Goal: Information Seeking & Learning: Stay updated

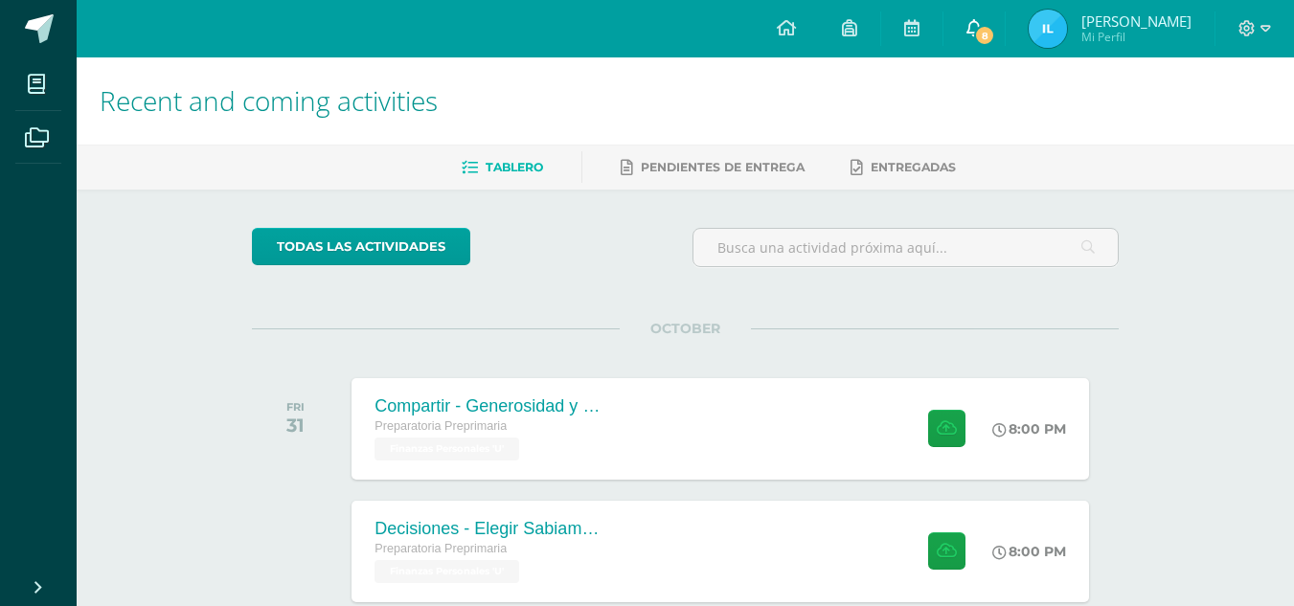
click at [975, 31] on span "8" at bounding box center [984, 35] width 21 height 21
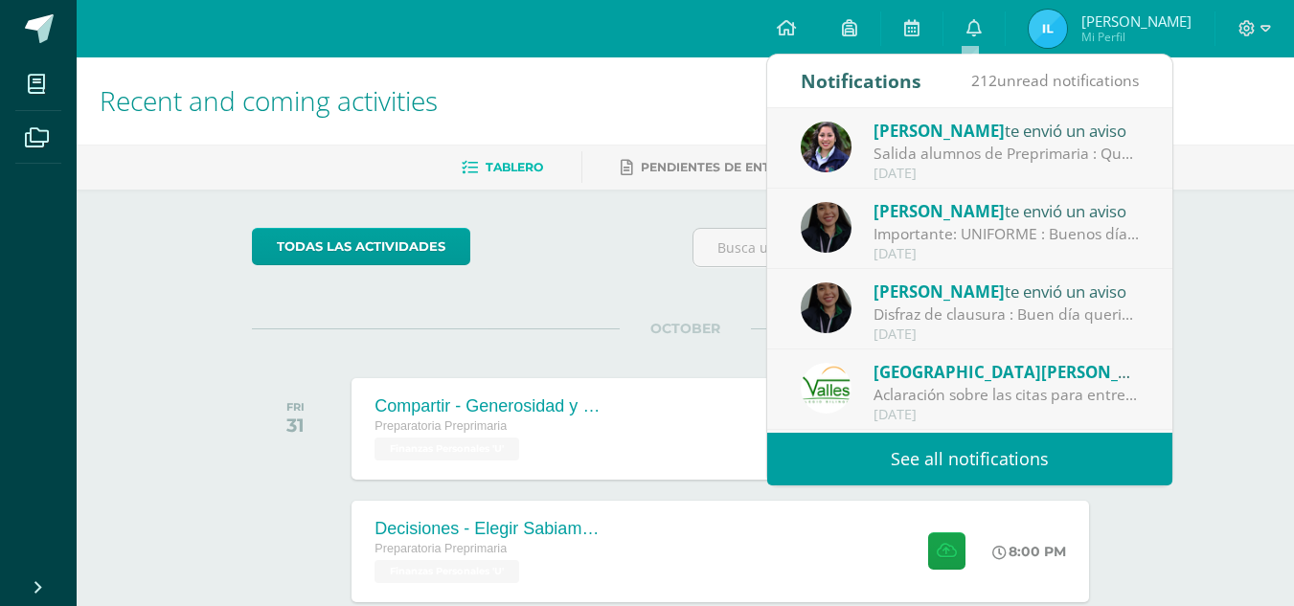
click at [983, 462] on link "See all notifications" at bounding box center [969, 459] width 405 height 53
click at [965, 450] on link "See all notifications" at bounding box center [969, 459] width 405 height 53
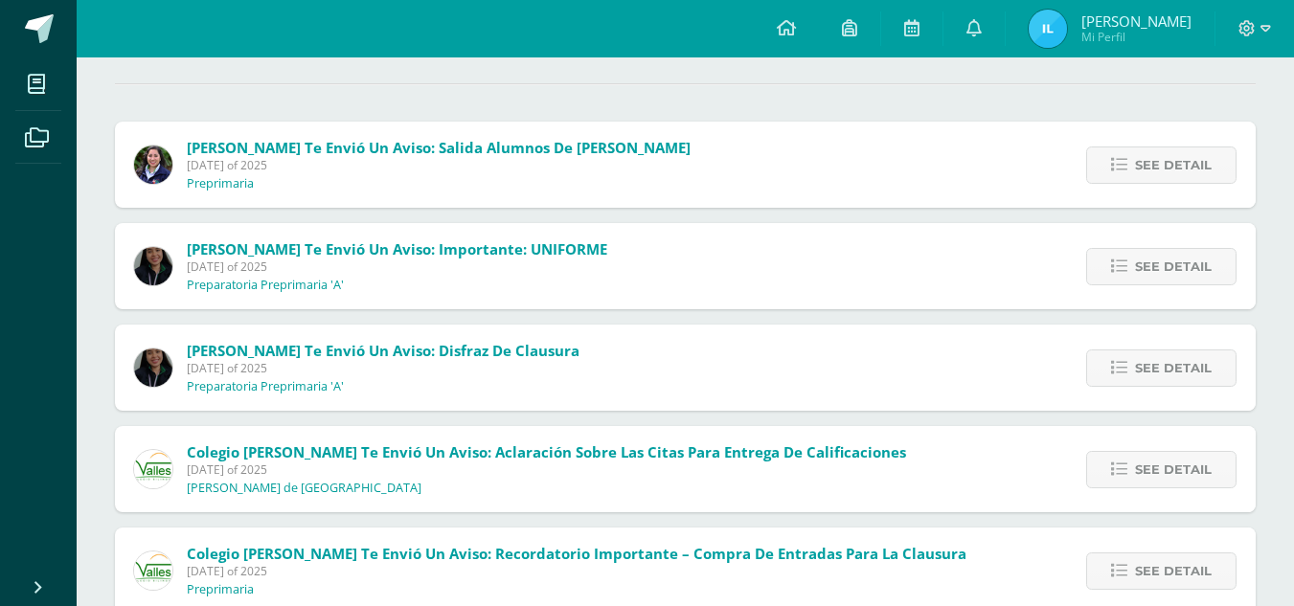
scroll to position [171, 0]
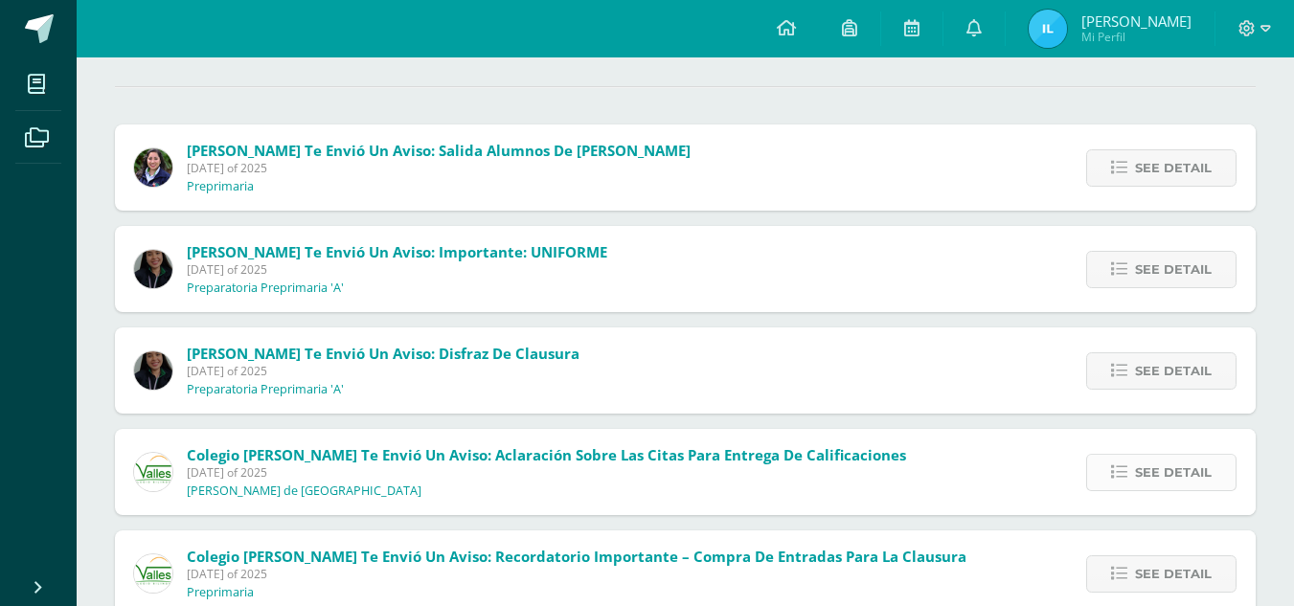
click at [1184, 470] on span "See detail" at bounding box center [1173, 472] width 77 height 35
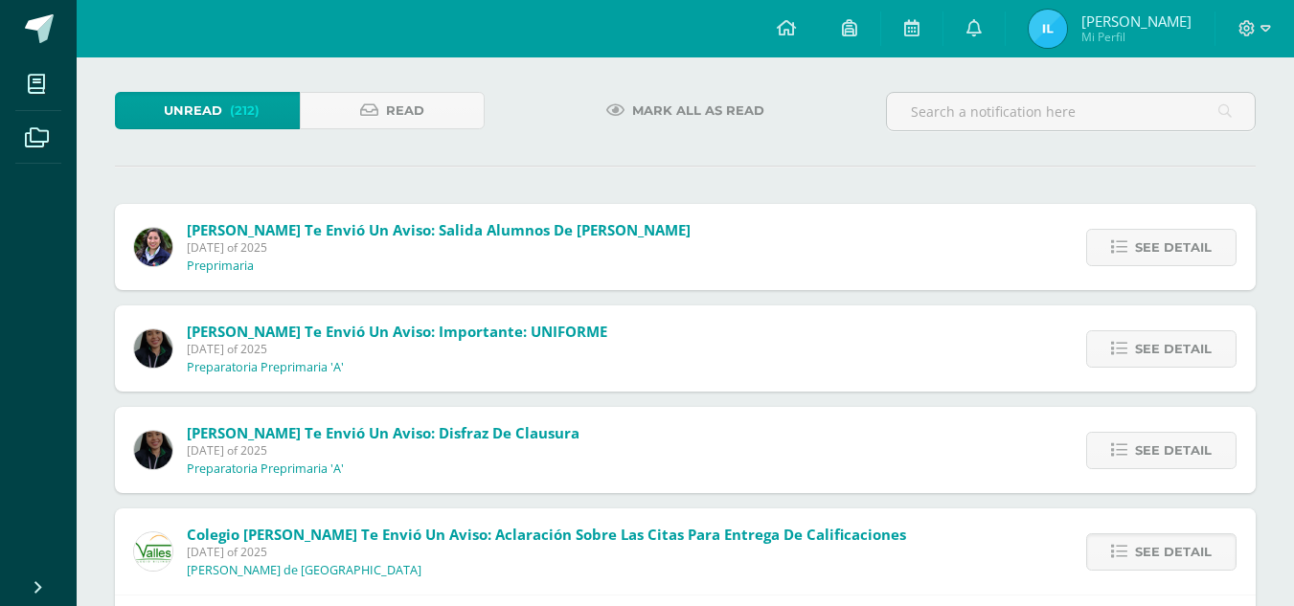
scroll to position [94, 0]
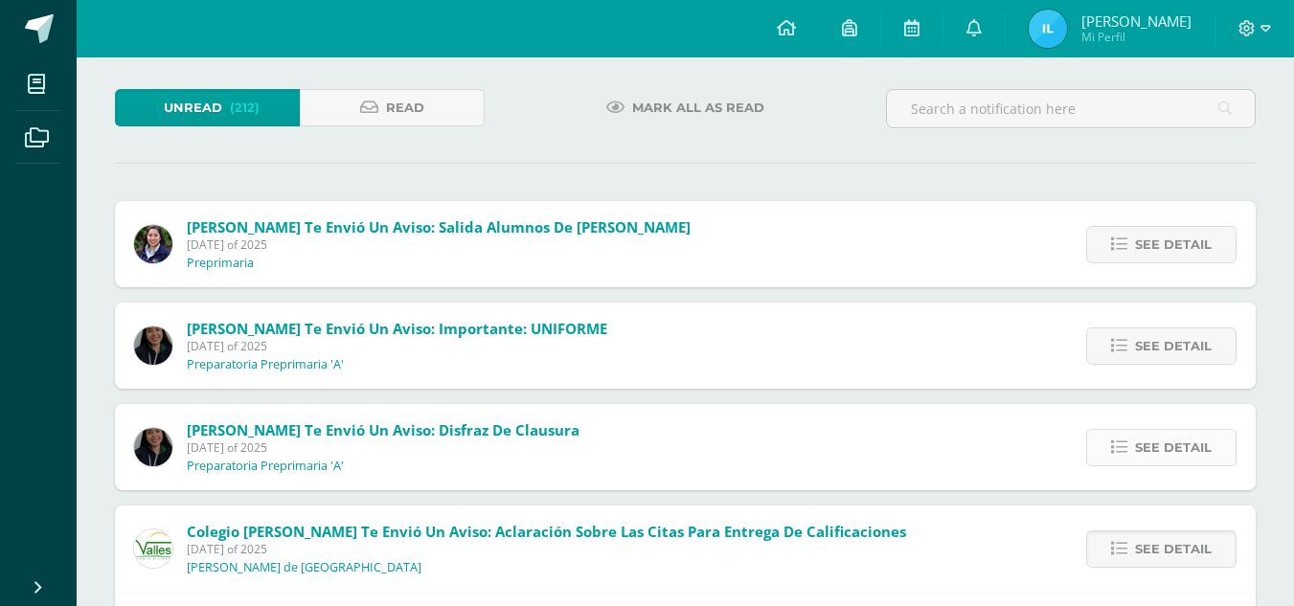
click at [1159, 443] on span "See detail" at bounding box center [1173, 447] width 77 height 35
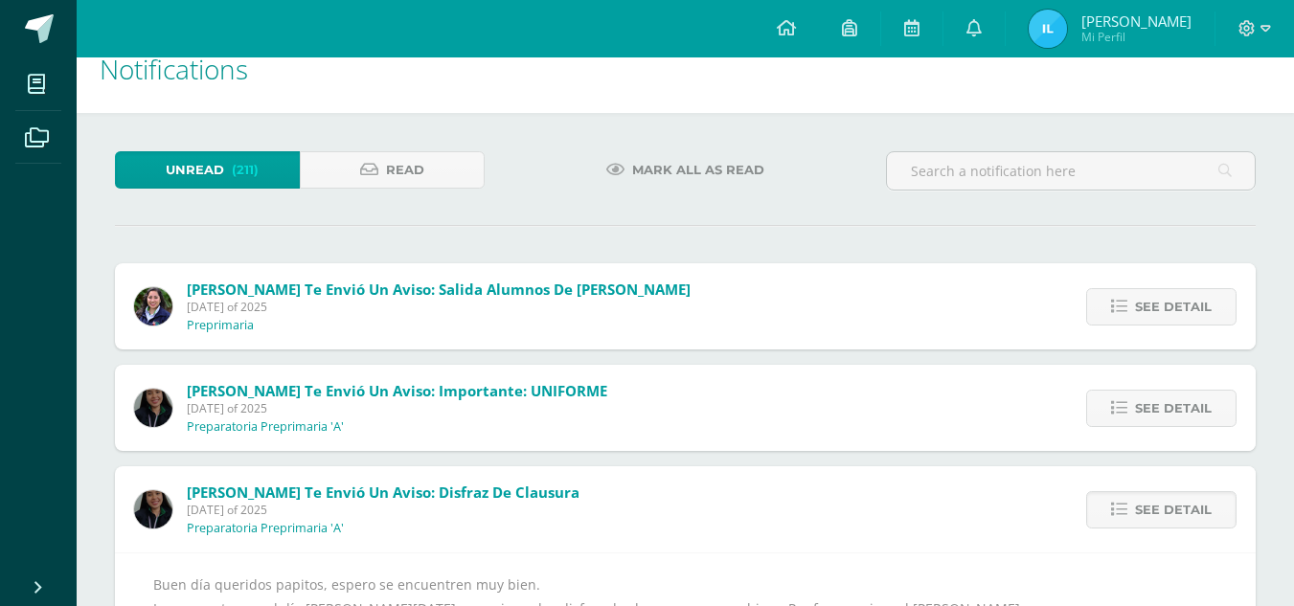
scroll to position [29, 0]
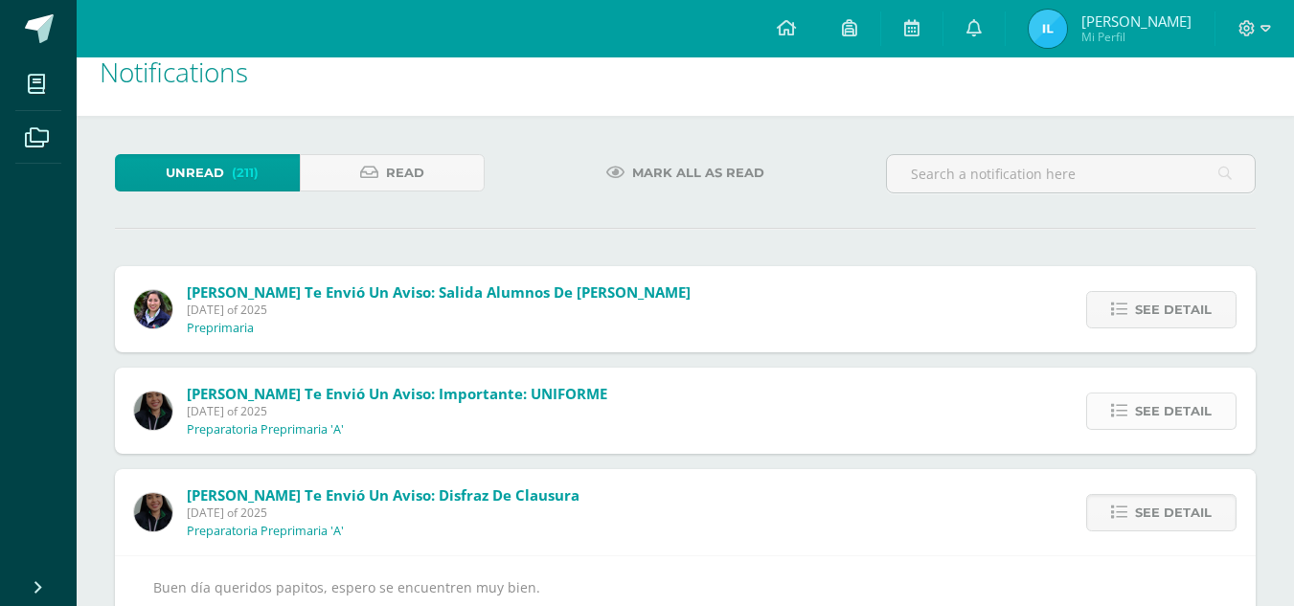
click at [1146, 402] on span "See detail" at bounding box center [1173, 411] width 77 height 35
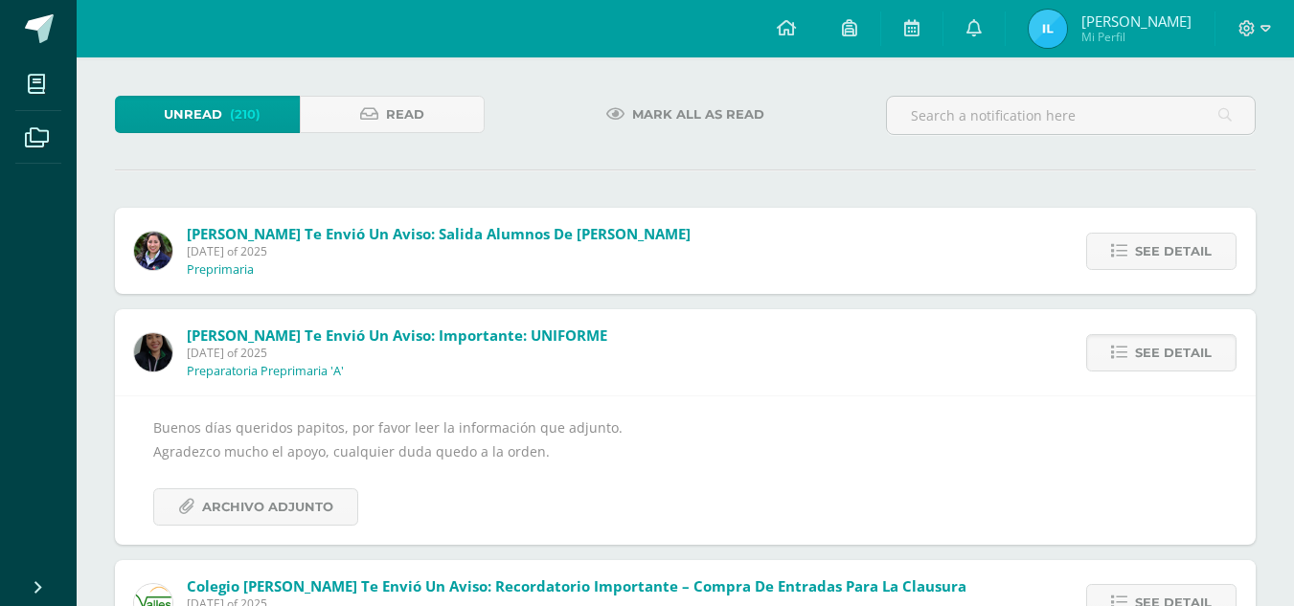
scroll to position [92, 0]
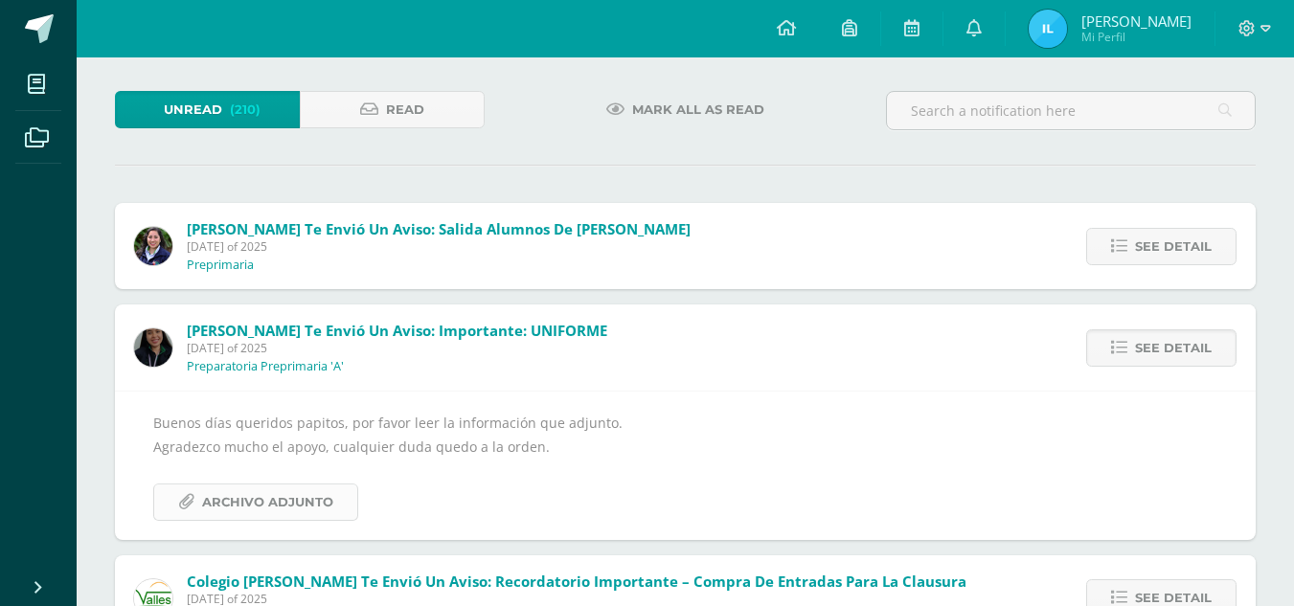
click at [286, 494] on span "Archivo Adjunto" at bounding box center [267, 502] width 131 height 35
click at [1165, 239] on span "See detail" at bounding box center [1173, 246] width 77 height 35
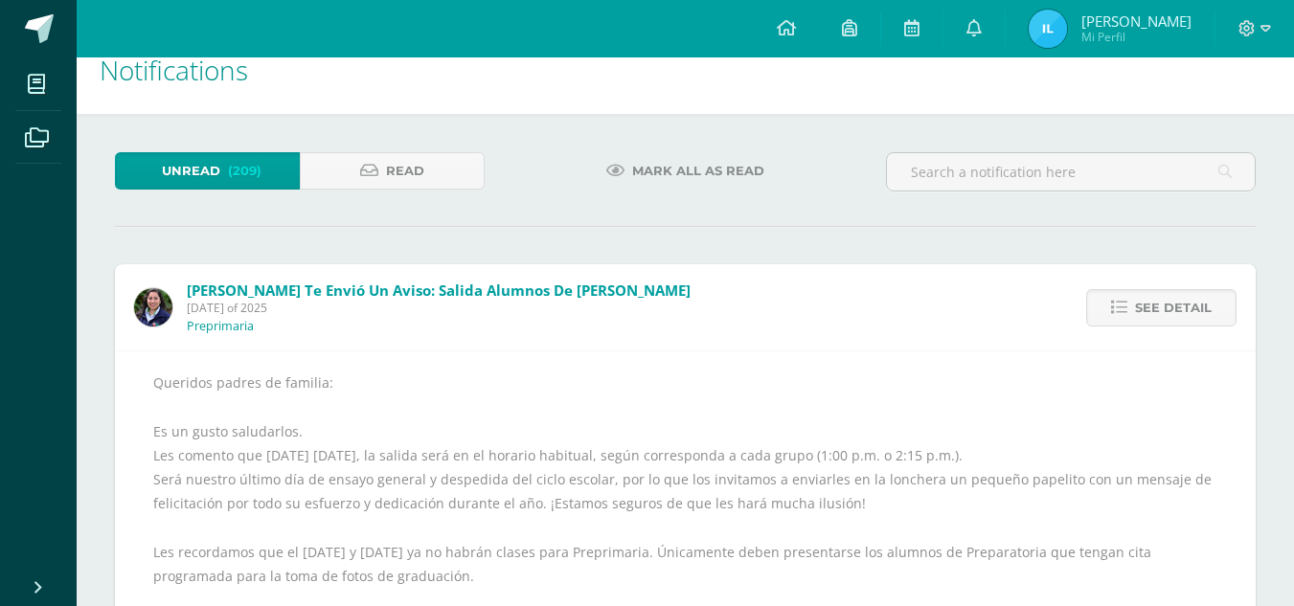
scroll to position [0, 0]
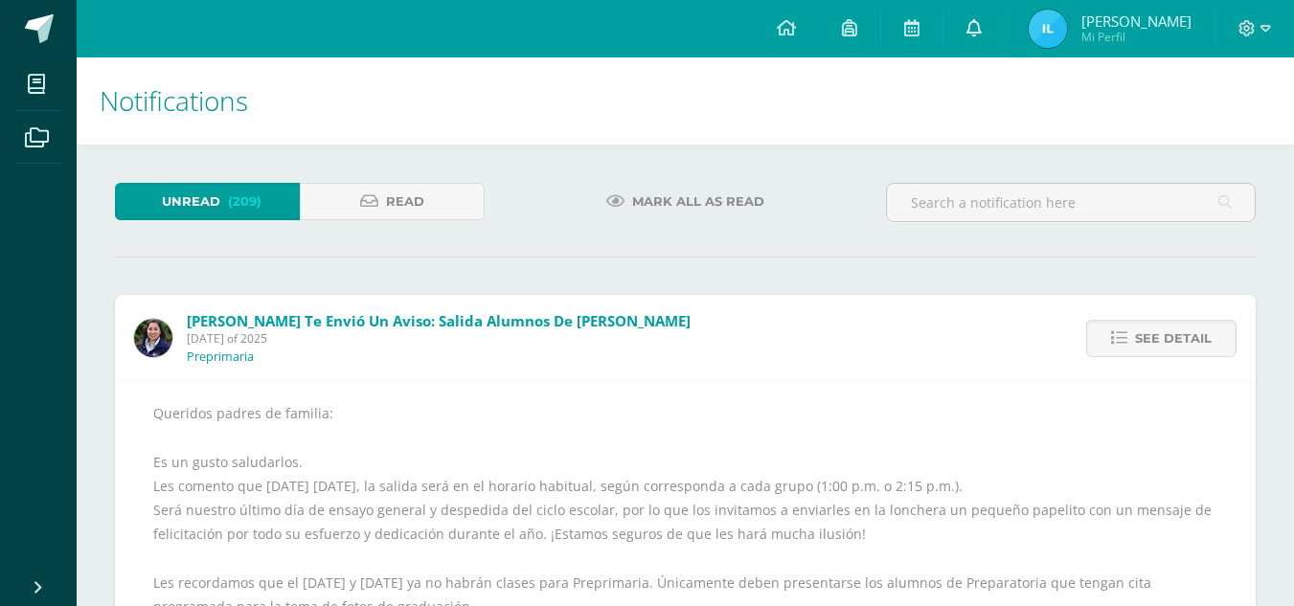
click at [967, 26] on icon at bounding box center [974, 27] width 15 height 17
